Goal: Find specific page/section: Find specific page/section

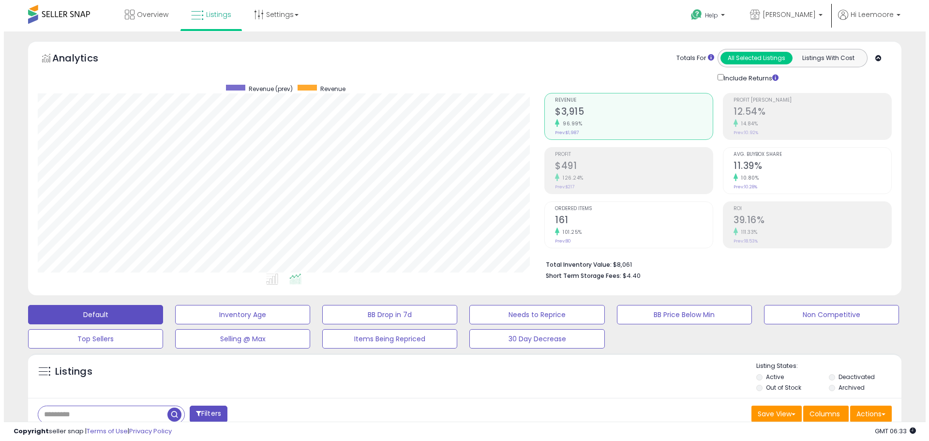
scroll to position [198, 506]
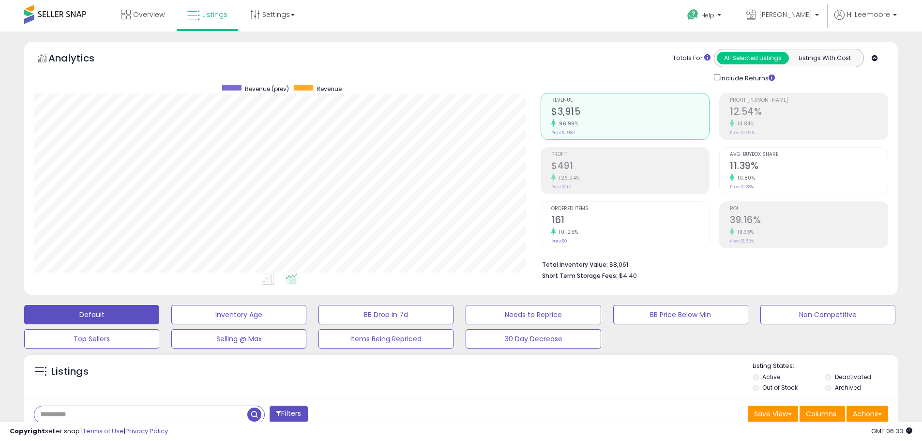
click at [92, 416] on input "text" at bounding box center [140, 414] width 213 height 17
type input "*******"
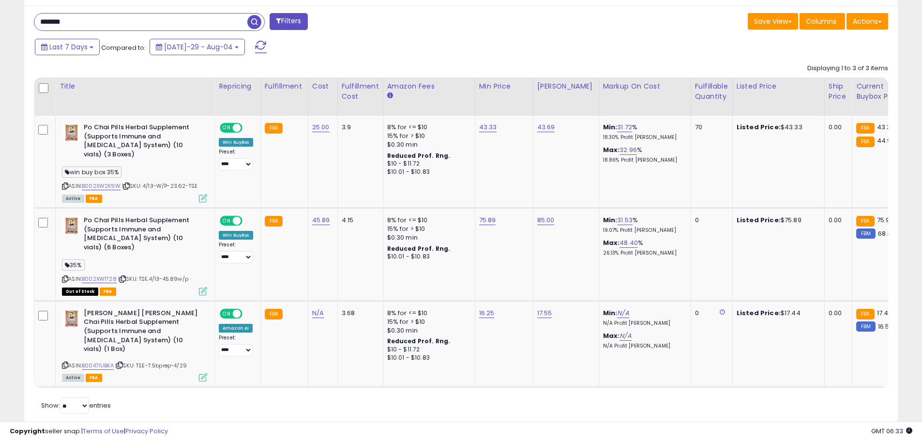
scroll to position [412, 0]
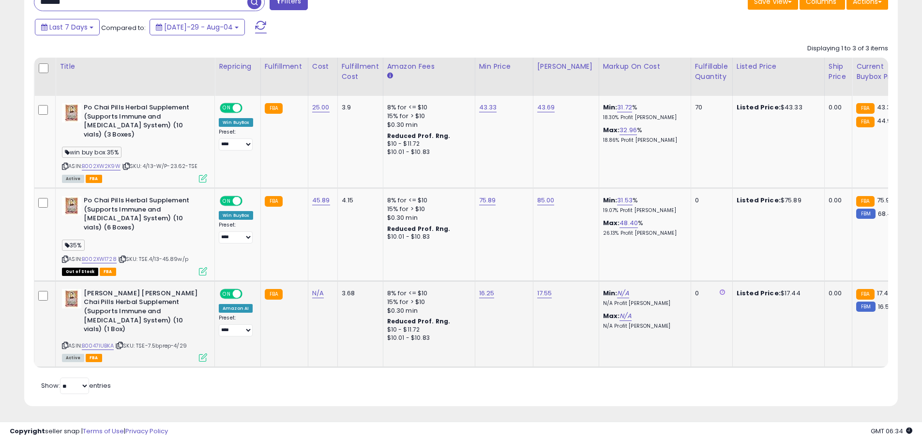
click at [649, 352] on td "Min: N/A N/A Profit [PERSON_NAME] Max: N/A N/A Profit [PERSON_NAME]" at bounding box center [644, 324] width 92 height 86
drag, startPoint x: 648, startPoint y: 352, endPoint x: 654, endPoint y: 345, distance: 9.0
click at [640, 347] on td "Min: N/A N/A Profit [PERSON_NAME] Max: N/A N/A Profit [PERSON_NAME]" at bounding box center [644, 324] width 92 height 86
click at [690, 303] on td "0" at bounding box center [711, 324] width 42 height 86
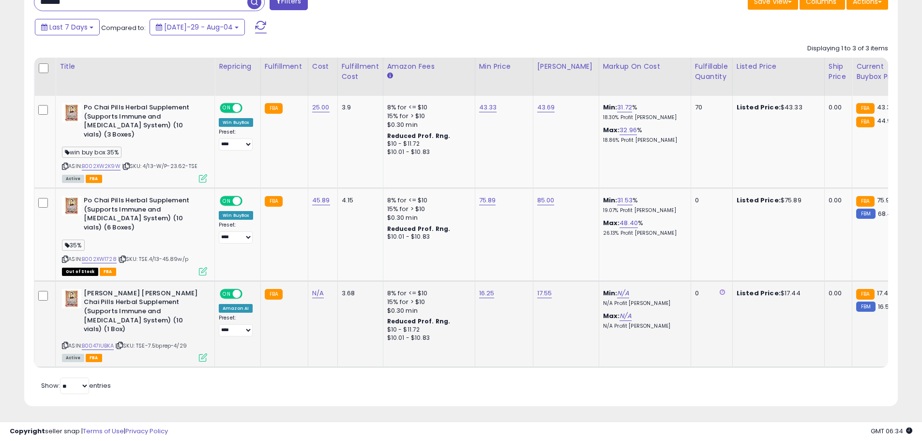
click at [690, 303] on td "0" at bounding box center [711, 324] width 42 height 86
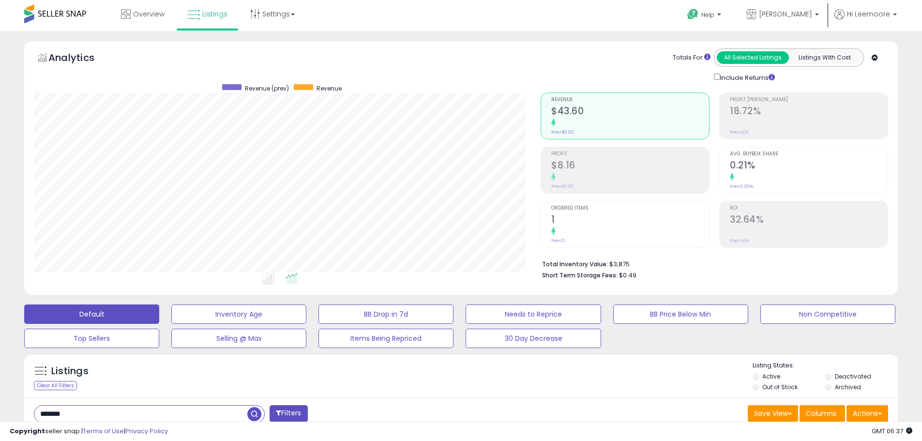
scroll to position [0, 0]
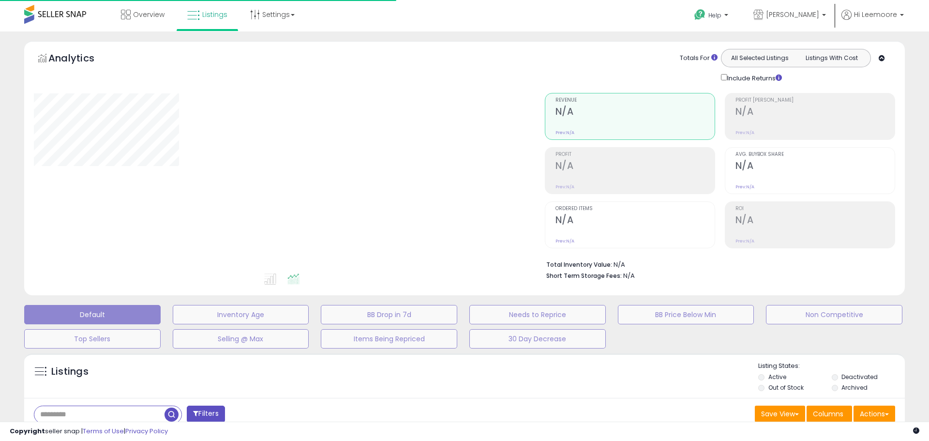
type input "*******"
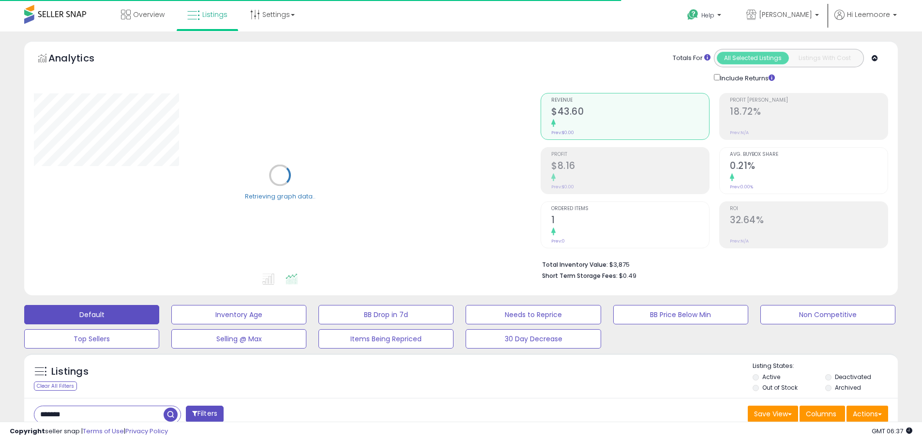
click at [371, 31] on div "**********" at bounding box center [461, 442] width 922 height 823
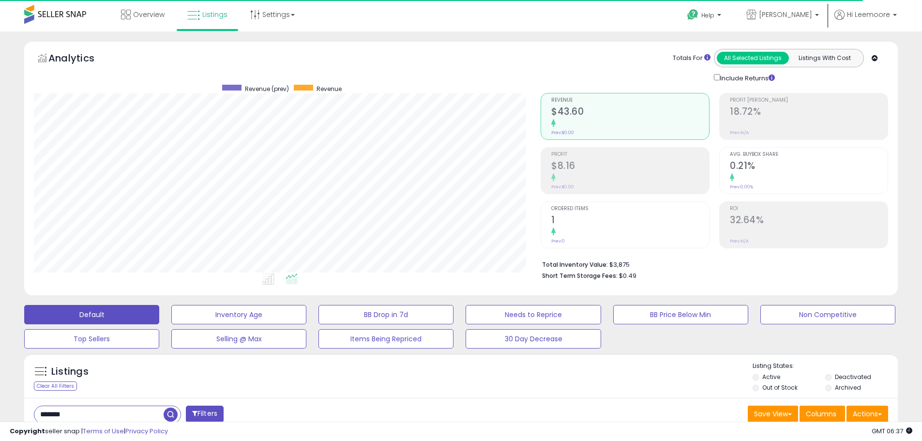
scroll to position [198, 506]
click at [371, 31] on div "**********" at bounding box center [461, 442] width 922 height 823
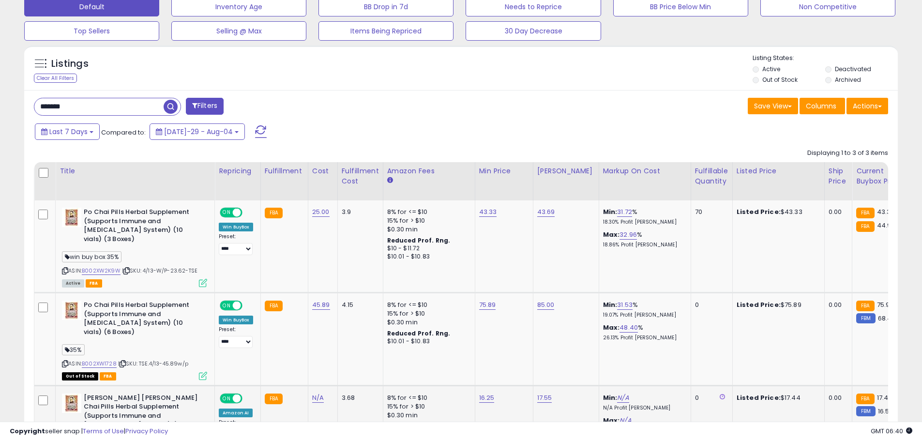
scroll to position [412, 0]
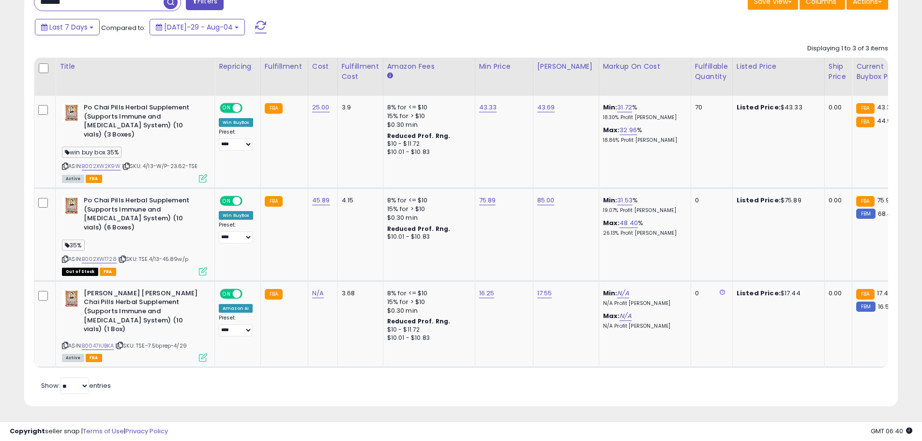
click at [576, 389] on div "Retrieving listings data.. Displaying 1 to 3 of 3 items Title Repricing" at bounding box center [461, 218] width 854 height 358
click at [598, 332] on td "Min: N/A N/A Profit [PERSON_NAME] Max: N/A N/A Profit [PERSON_NAME]" at bounding box center [644, 324] width 92 height 86
click at [598, 330] on td "Min: N/A N/A Profit [PERSON_NAME] Max: N/A N/A Profit [PERSON_NAME]" at bounding box center [644, 324] width 92 height 86
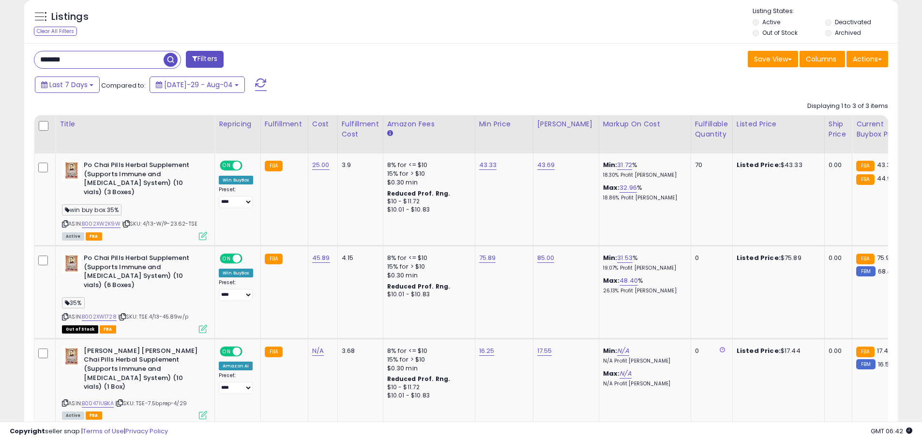
scroll to position [356, 0]
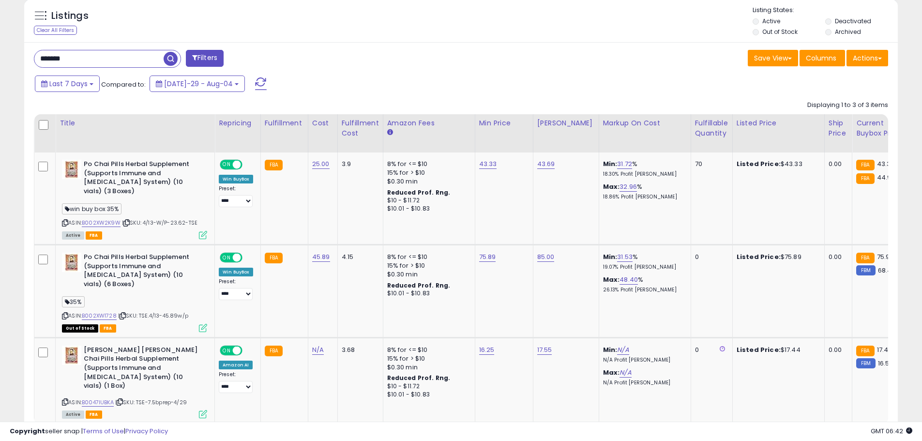
click at [914, 221] on div "**********" at bounding box center [461, 80] width 912 height 789
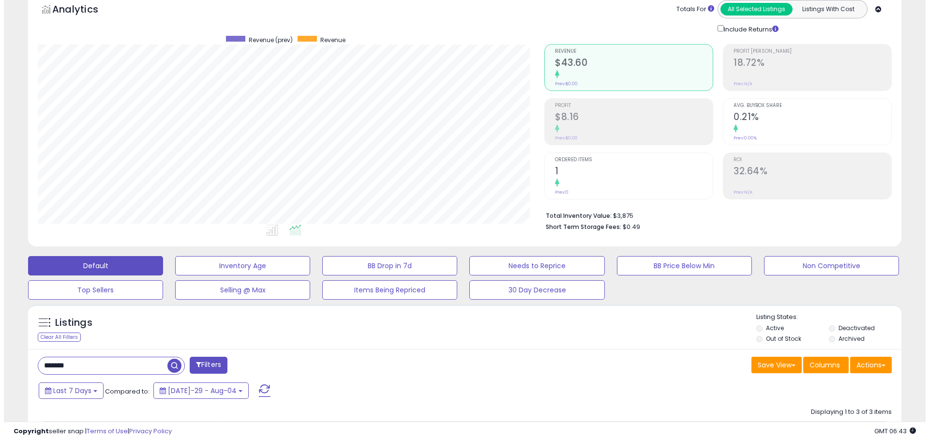
scroll to position [43, 0]
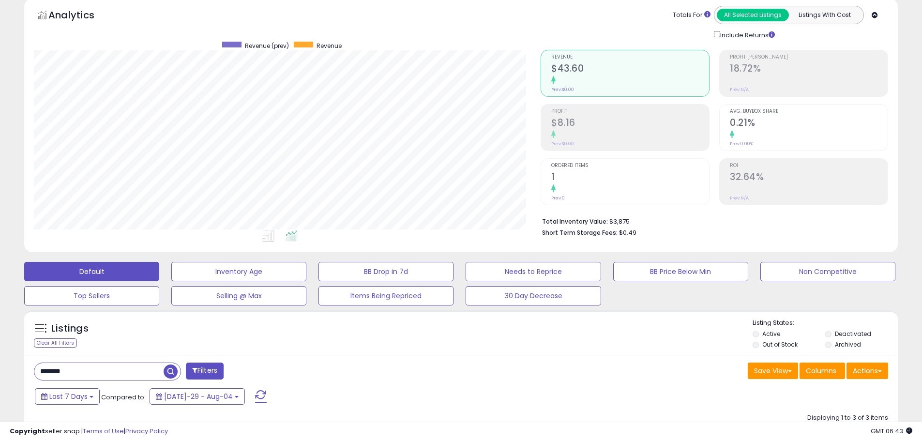
click at [919, 90] on div "**********" at bounding box center [461, 399] width 922 height 823
click at [131, 346] on div "Listings Clear All Filters" at bounding box center [99, 334] width 145 height 32
click at [132, 366] on input "*******" at bounding box center [131, 371] width 194 height 17
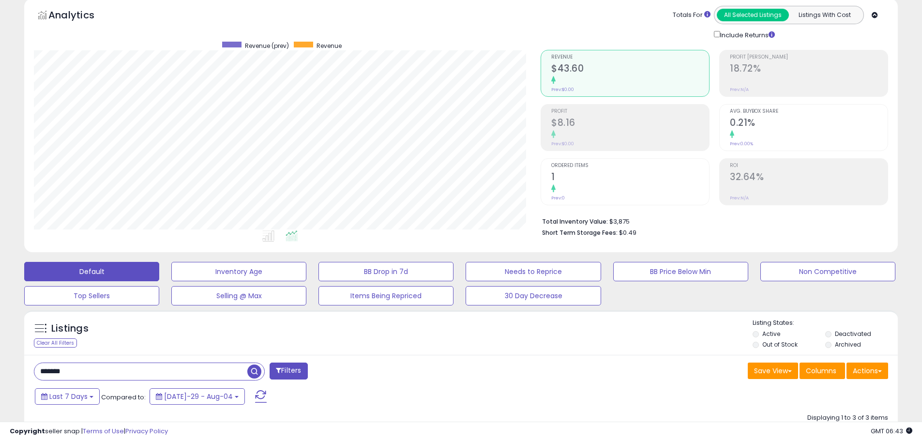
click at [132, 366] on input "*******" at bounding box center [140, 371] width 213 height 17
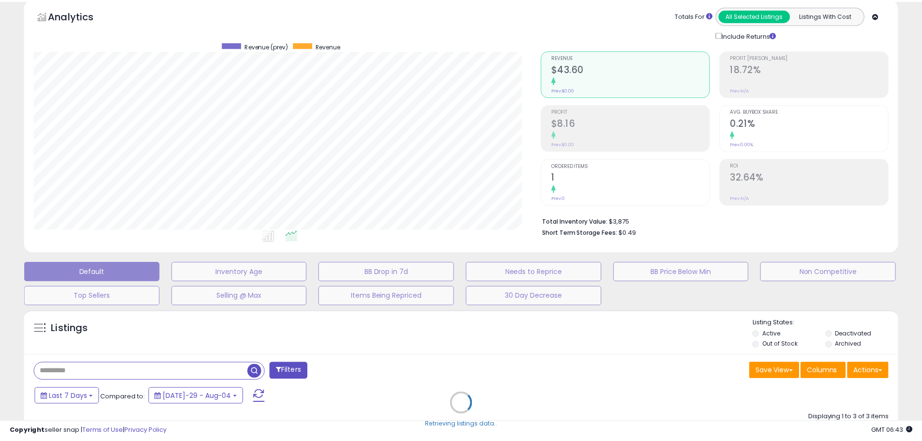
scroll to position [198, 511]
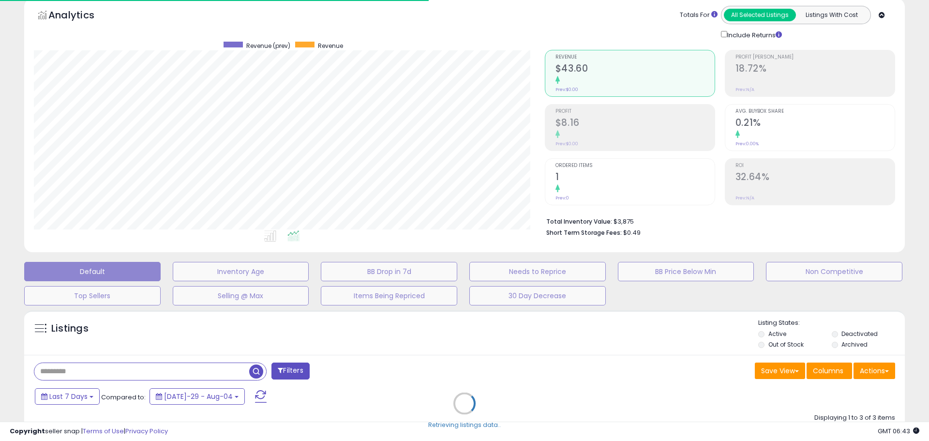
click at [329, 377] on div "Retrieving listings data.." at bounding box center [464, 410] width 895 height 210
drag, startPoint x: 329, startPoint y: 377, endPoint x: 352, endPoint y: 348, distance: 37.3
click at [329, 378] on div "Retrieving listings data.." at bounding box center [464, 410] width 895 height 210
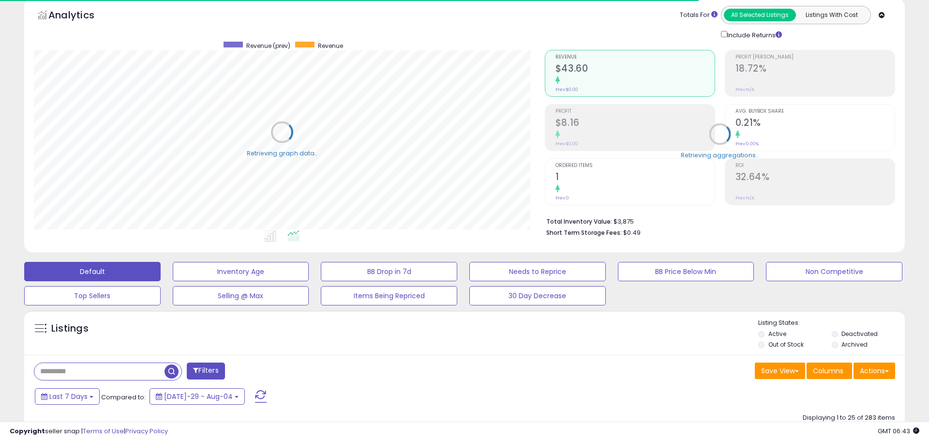
click at [351, 347] on div "Listings" at bounding box center [464, 334] width 880 height 33
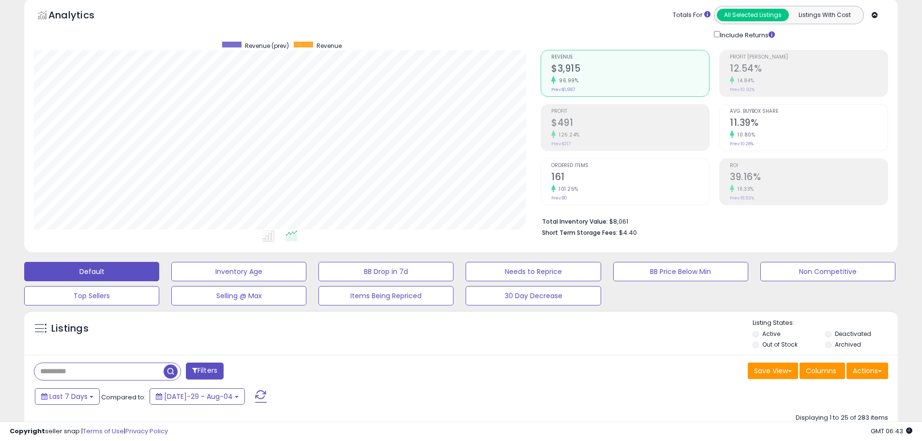
scroll to position [198, 506]
click at [350, 347] on div "Listings" at bounding box center [460, 334] width 873 height 33
drag, startPoint x: 350, startPoint y: 347, endPoint x: 374, endPoint y: 327, distance: 31.6
click at [350, 347] on div "Listings" at bounding box center [460, 334] width 873 height 33
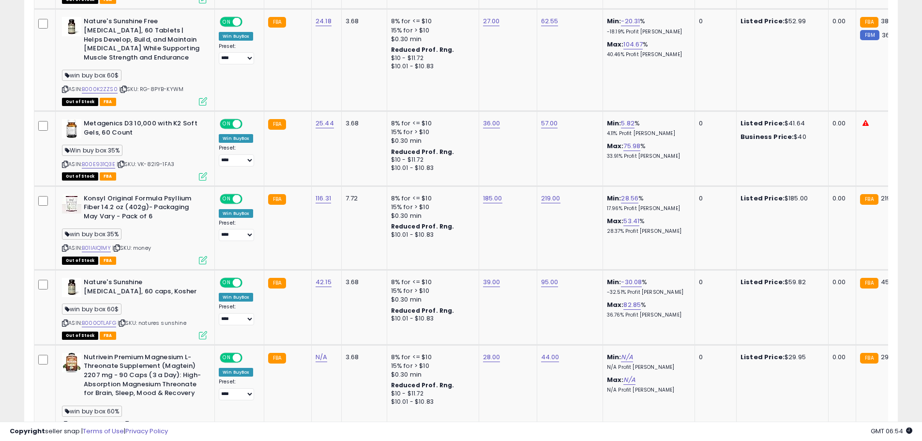
scroll to position [239, 0]
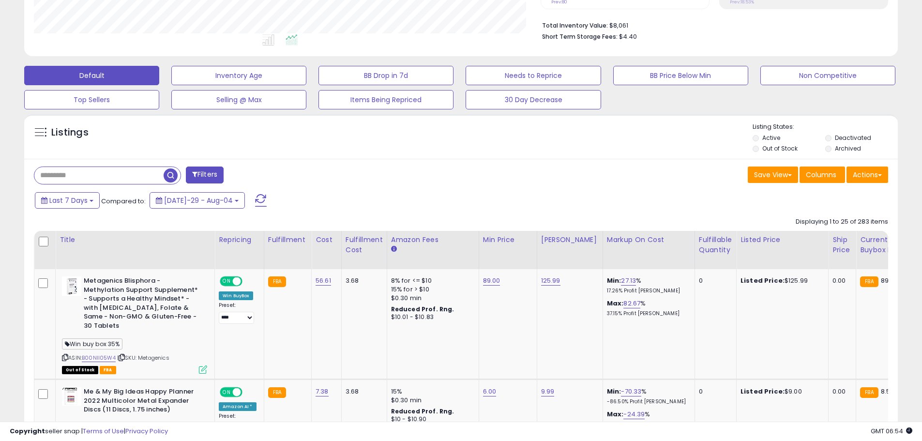
click at [776, 139] on label "Active" at bounding box center [771, 138] width 18 height 8
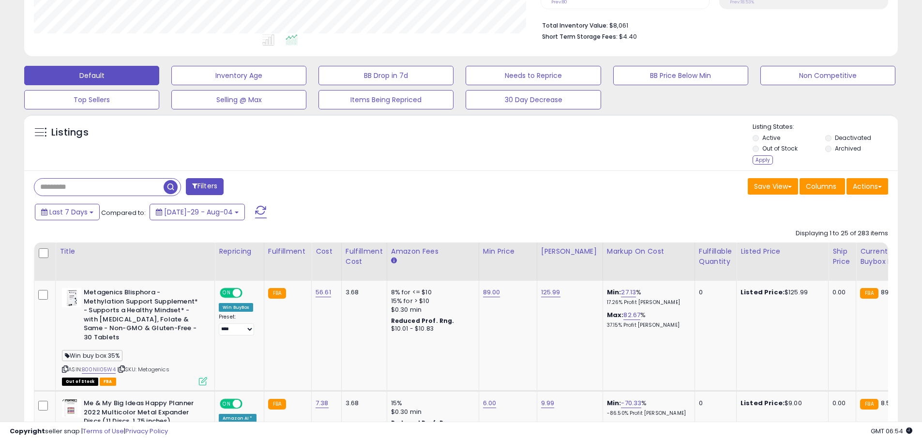
click at [778, 153] on li "Out of Stock" at bounding box center [787, 149] width 71 height 11
click at [775, 132] on div "Listing States: Active Deactivated Out of Stock Archived Apply" at bounding box center [824, 144] width 145 height 45
click at [771, 137] on label "Active" at bounding box center [771, 138] width 18 height 8
click at [770, 149] on label "Out of Stock" at bounding box center [779, 148] width 35 height 8
click at [768, 160] on div "Apply" at bounding box center [762, 159] width 20 height 9
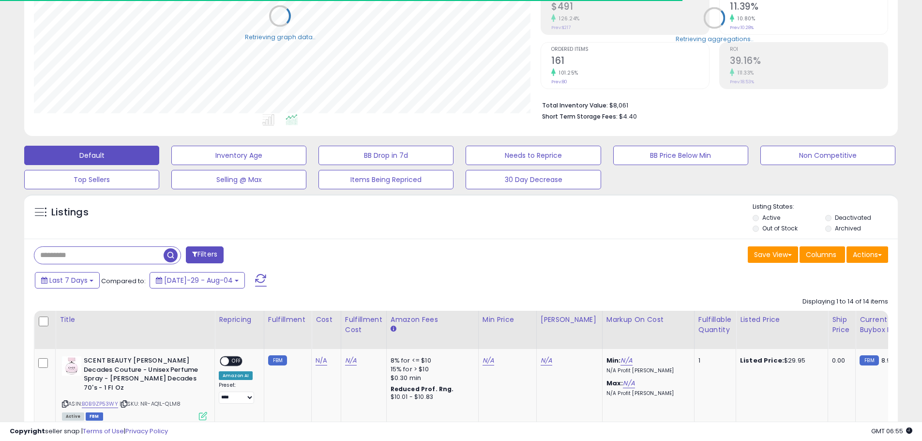
scroll to position [483564, 483256]
drag, startPoint x: 725, startPoint y: 201, endPoint x: 691, endPoint y: 231, distance: 45.6
click at [691, 231] on div "Listings" at bounding box center [460, 218] width 873 height 33
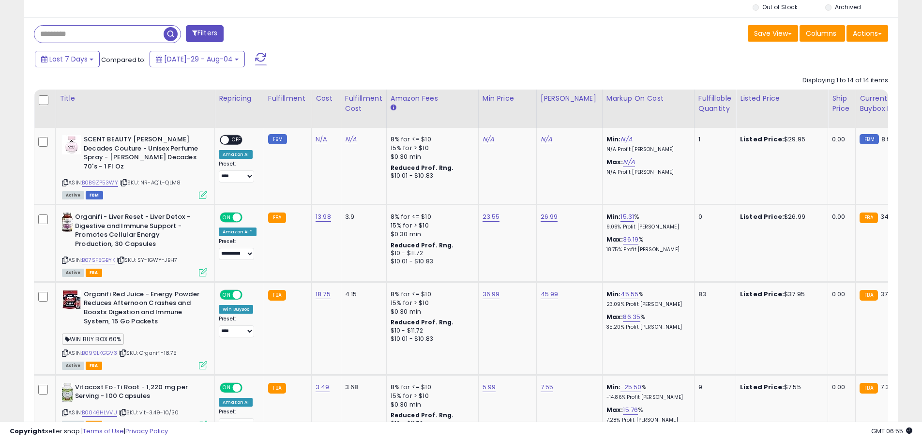
scroll to position [437, 0]
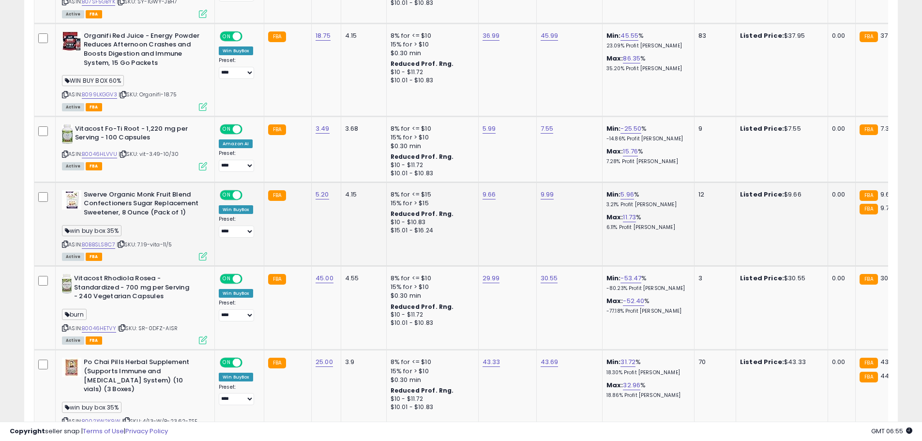
drag, startPoint x: 564, startPoint y: 253, endPoint x: 573, endPoint y: 297, distance: 44.1
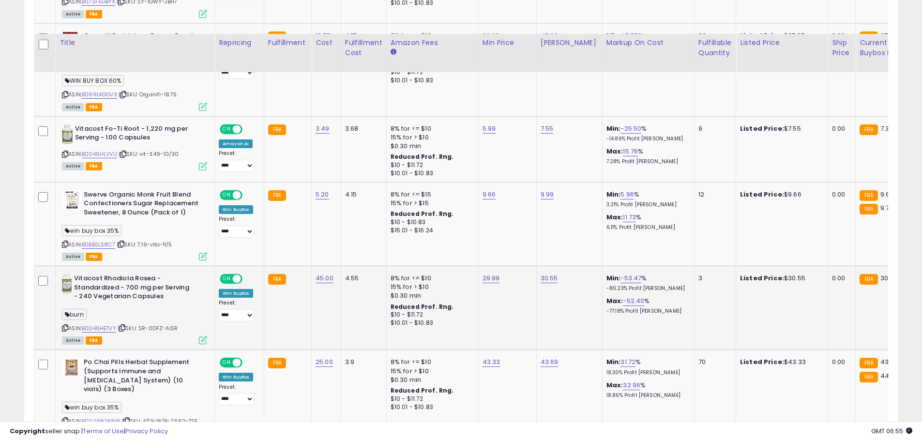
scroll to position [672, 0]
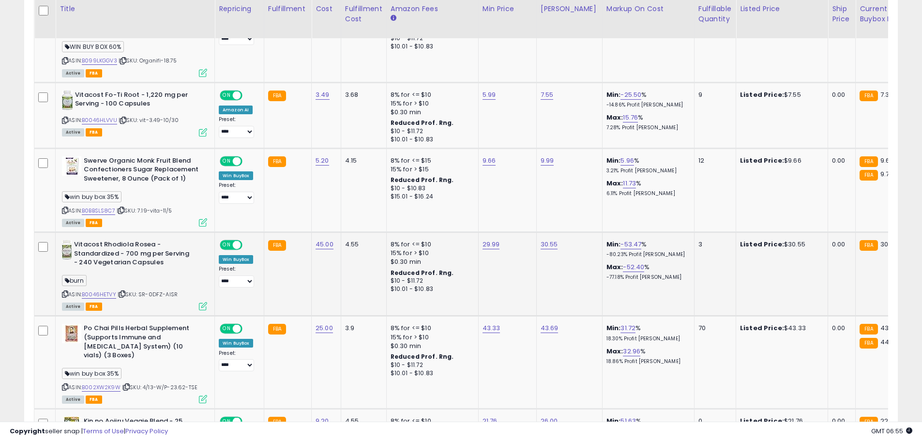
click at [573, 297] on td "30.55" at bounding box center [569, 274] width 66 height 84
click at [113, 385] on div "ASIN: B002XW2K9W | SKU: 4/13-W/P-23.62-TSE Active FBA" at bounding box center [134, 363] width 145 height 78
click at [116, 373] on div "ASIN: B002XW2K9W | SKU: 4/13-W/P-23.62-TSE Active FBA" at bounding box center [134, 363] width 145 height 78
click at [117, 383] on link "B002XW2K9W" at bounding box center [101, 387] width 39 height 8
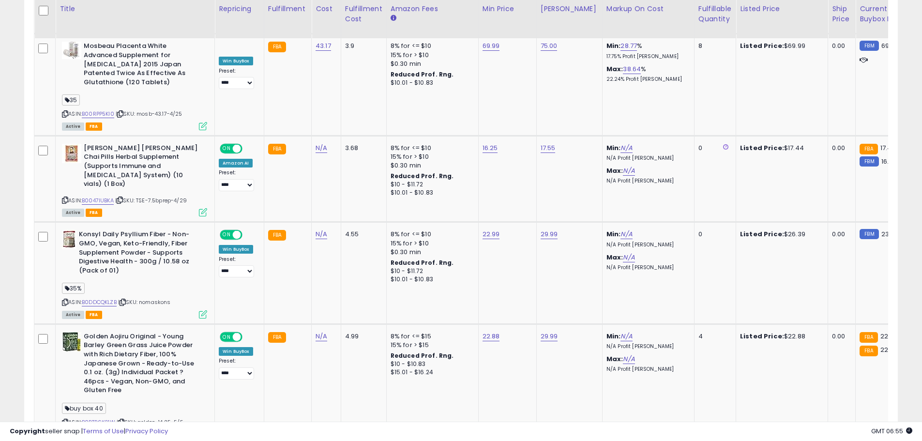
scroll to position [1196, 0]
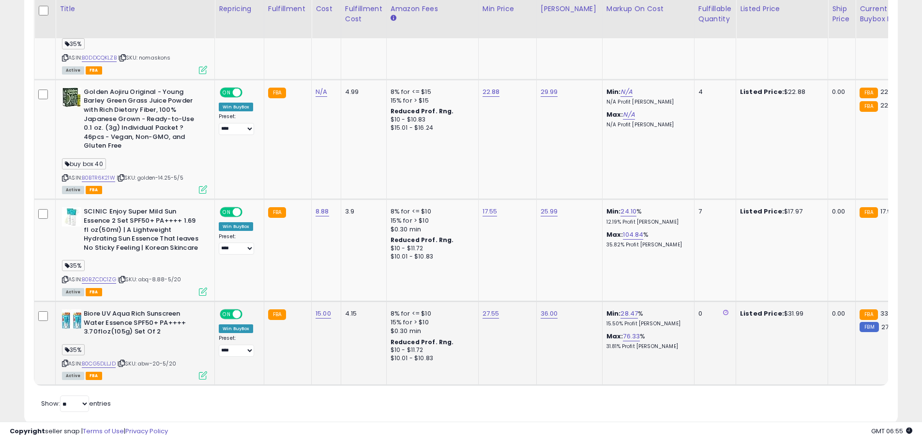
click at [716, 336] on td "0" at bounding box center [715, 343] width 42 height 84
click at [736, 301] on td "Listed Price: $31.99" at bounding box center [782, 343] width 92 height 84
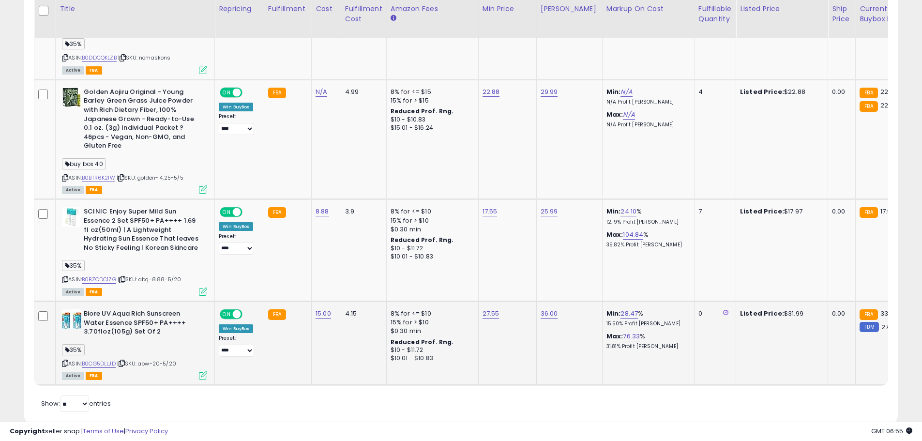
click at [736, 301] on td "Listed Price: $31.99" at bounding box center [782, 343] width 92 height 84
click at [723, 309] on icon at bounding box center [725, 312] width 5 height 6
click at [736, 317] on td "Listed Price: $31.99" at bounding box center [782, 343] width 92 height 84
